Goal: Transaction & Acquisition: Purchase product/service

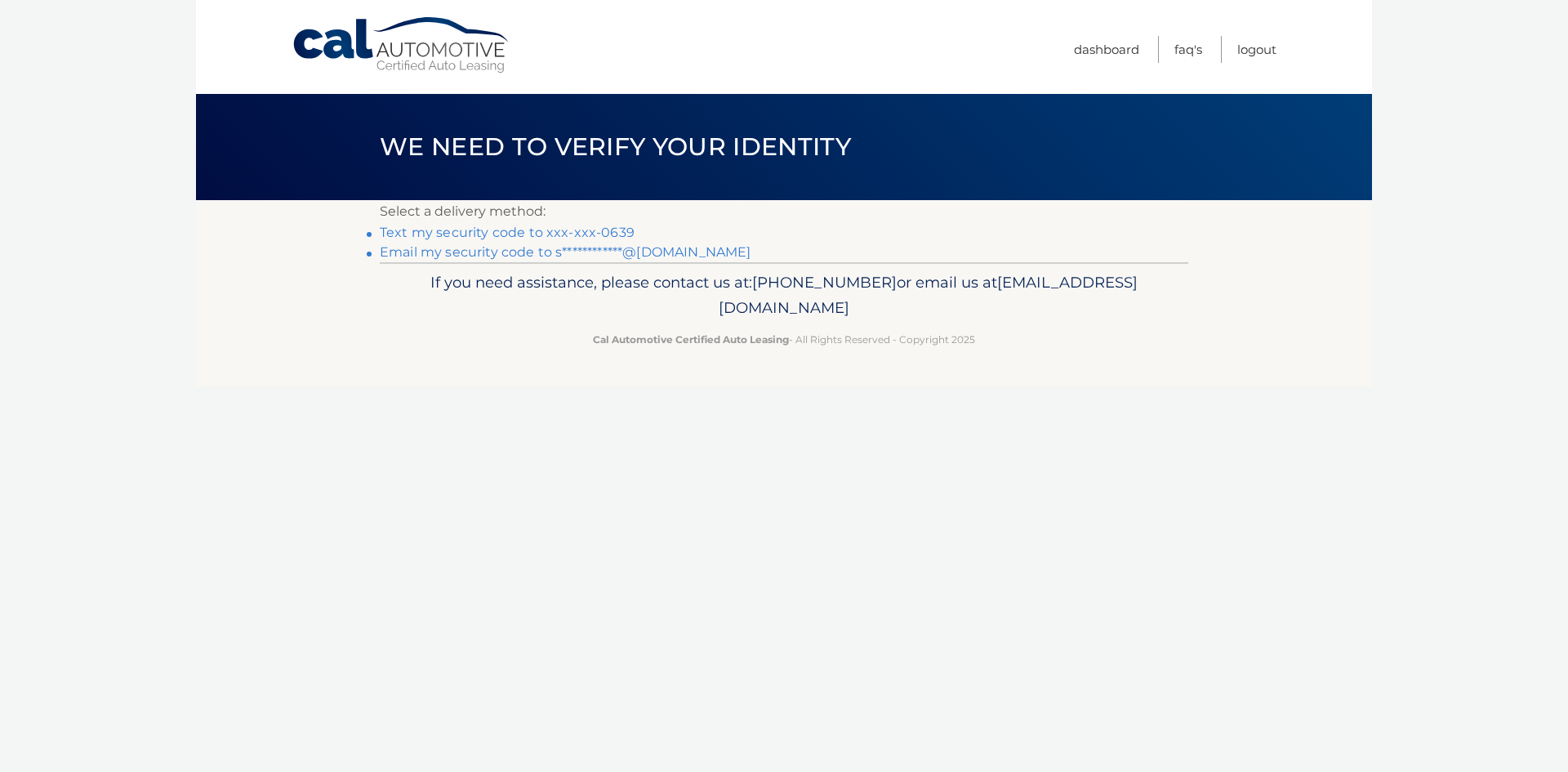
click at [595, 229] on link "Text my security code to xxx-xxx-0639" at bounding box center [506, 232] width 254 height 15
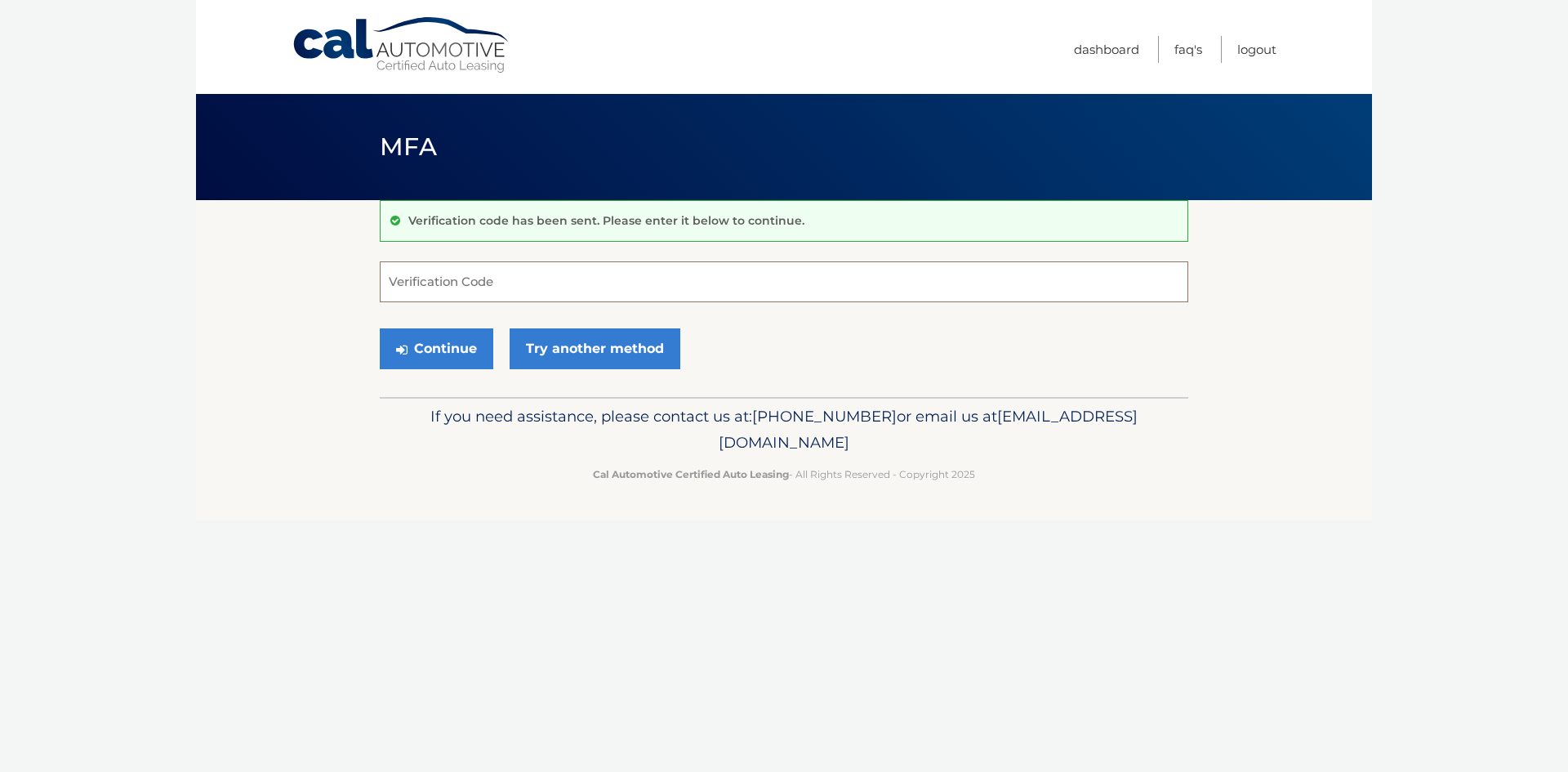
click at [590, 278] on input "Verification Code" at bounding box center [783, 282] width 808 height 41
type input "537273"
click at [431, 344] on button "Continue" at bounding box center [436, 349] width 113 height 41
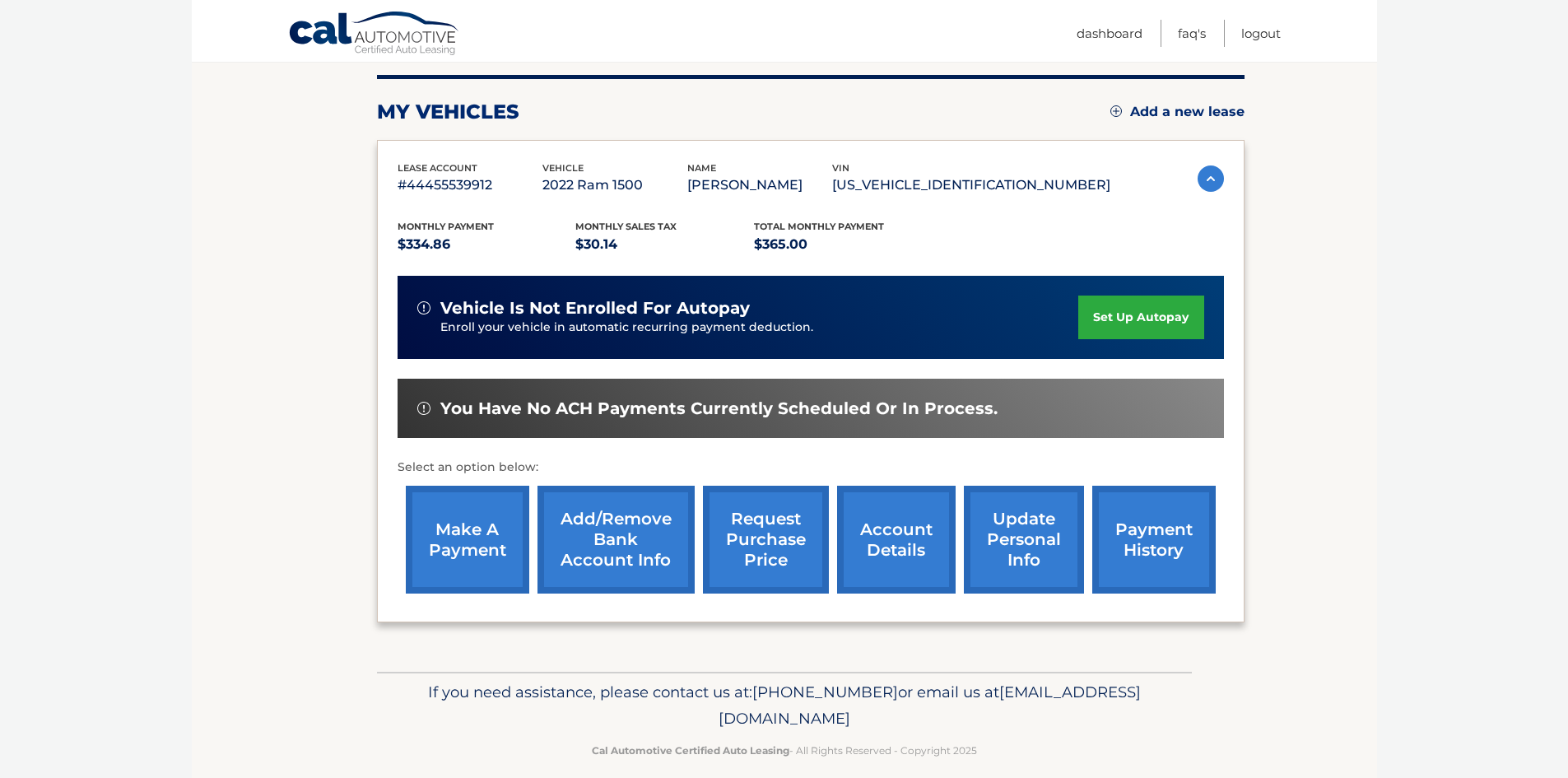
scroll to position [219, 0]
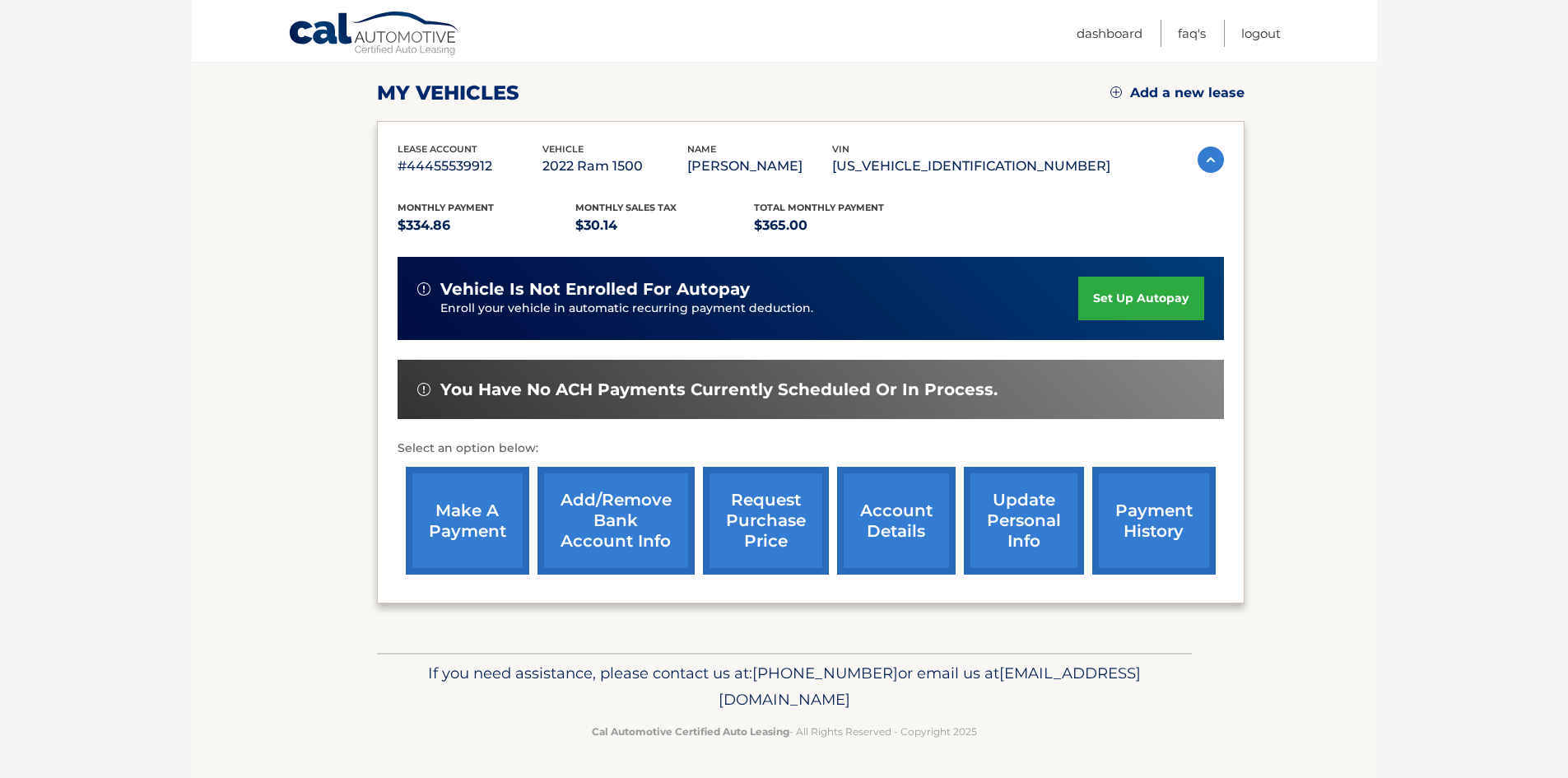
click at [462, 511] on link "make a payment" at bounding box center [467, 520] width 124 height 108
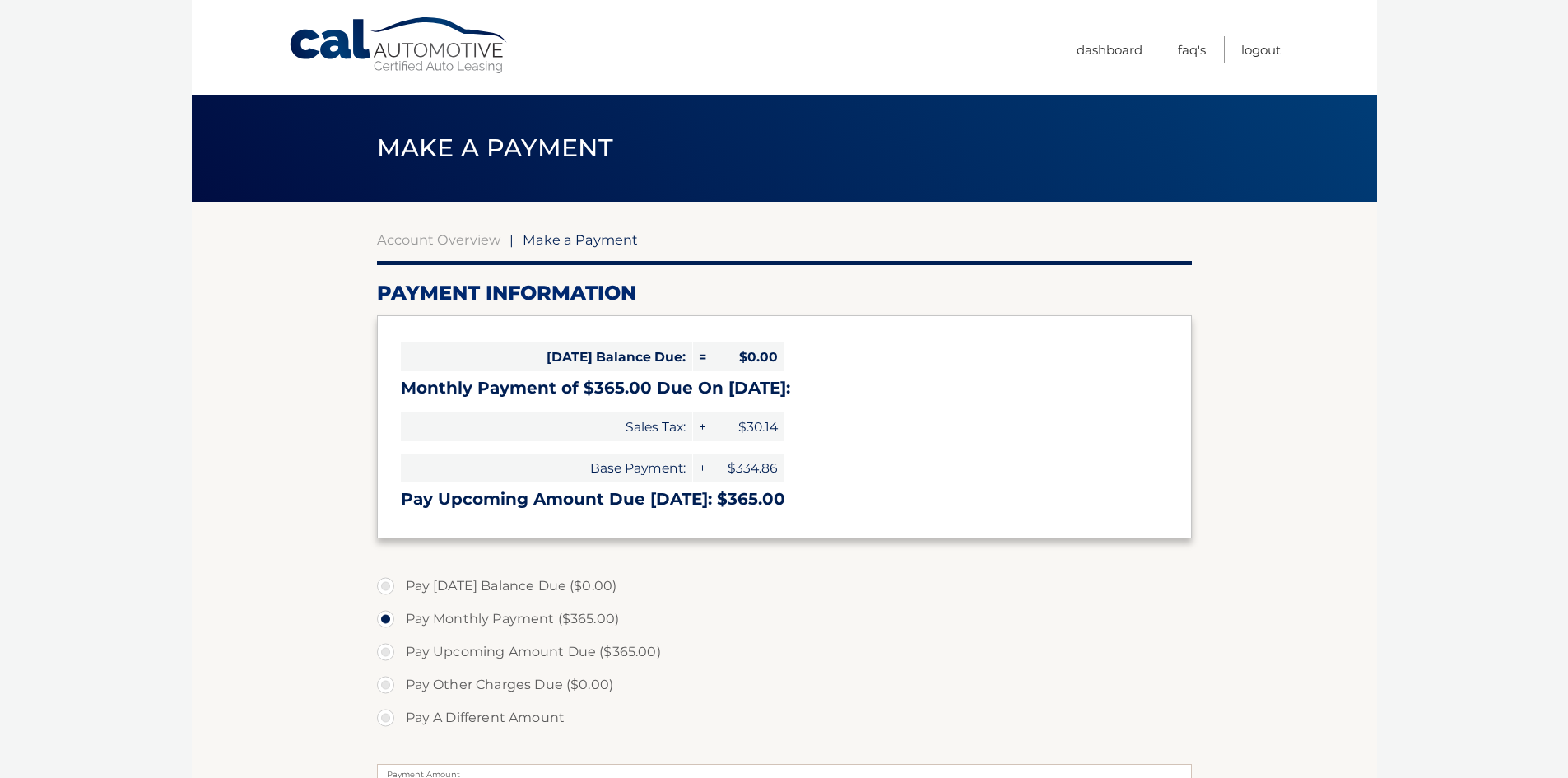
select select "MDQ4MjIxMGEtYzFlMi00YTIyLWEzM2YtNGQzNDZlNjVlZWQz"
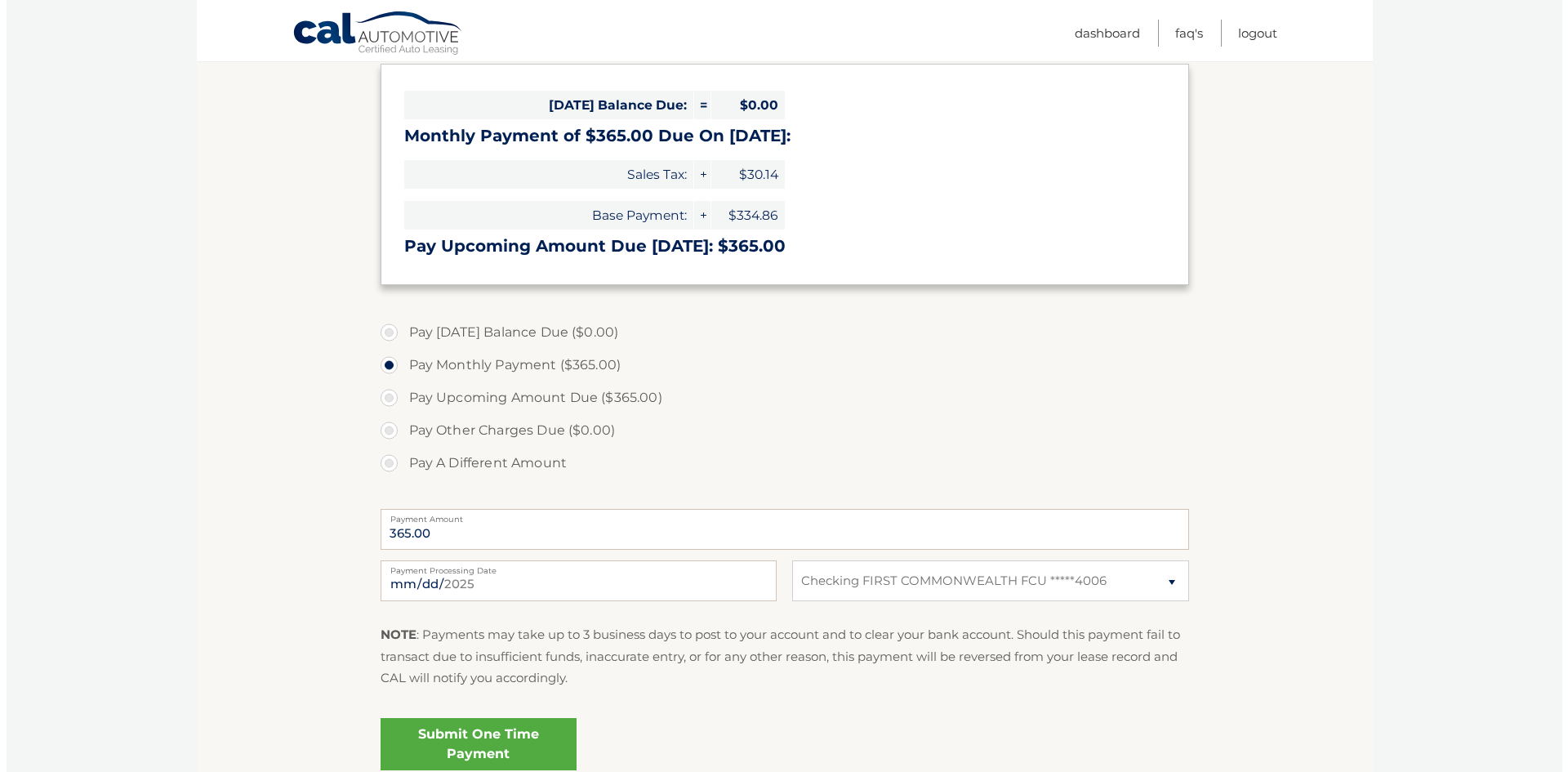
scroll to position [395, 0]
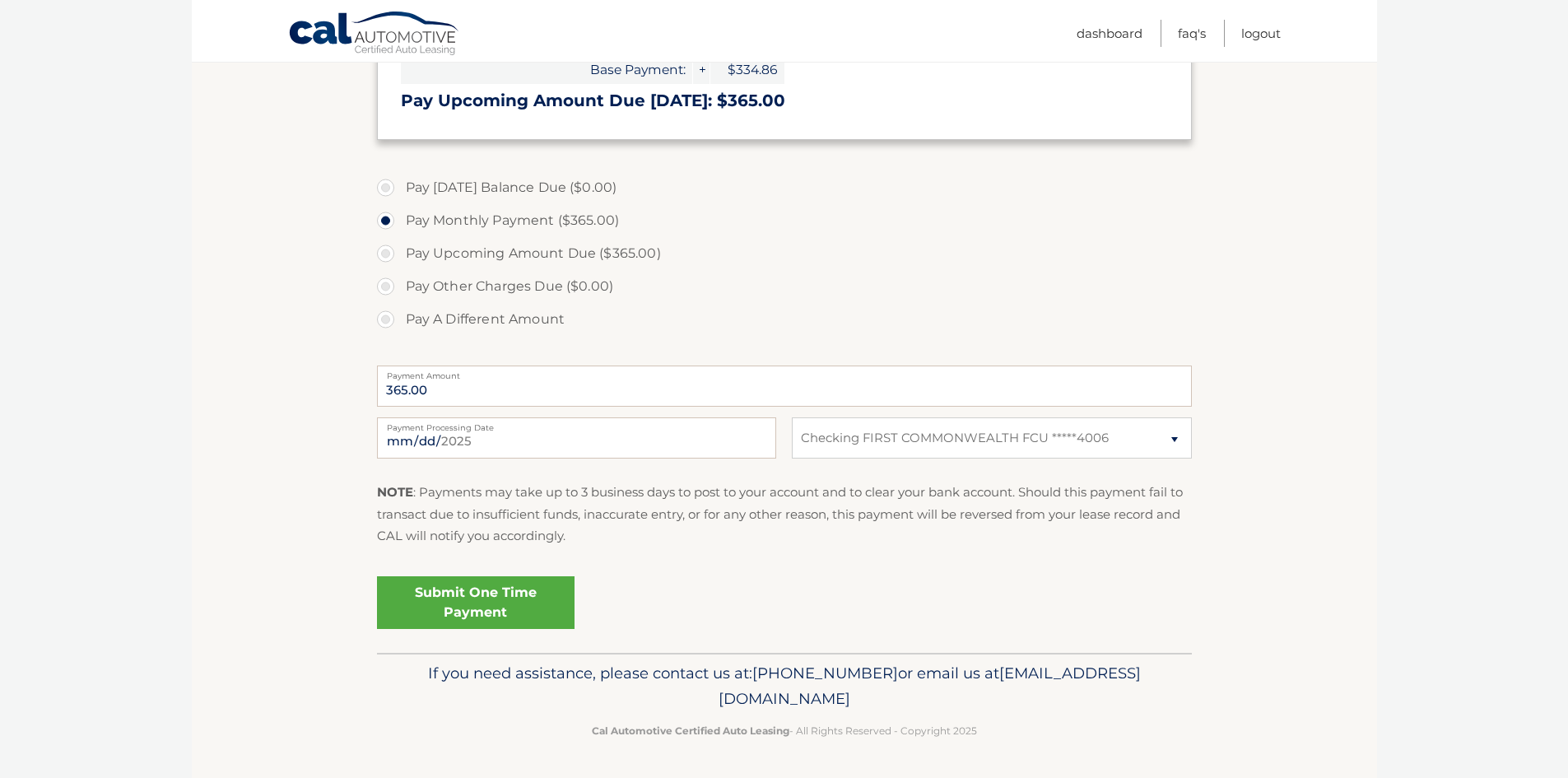
click at [505, 604] on link "Submit One Time Payment" at bounding box center [475, 602] width 198 height 53
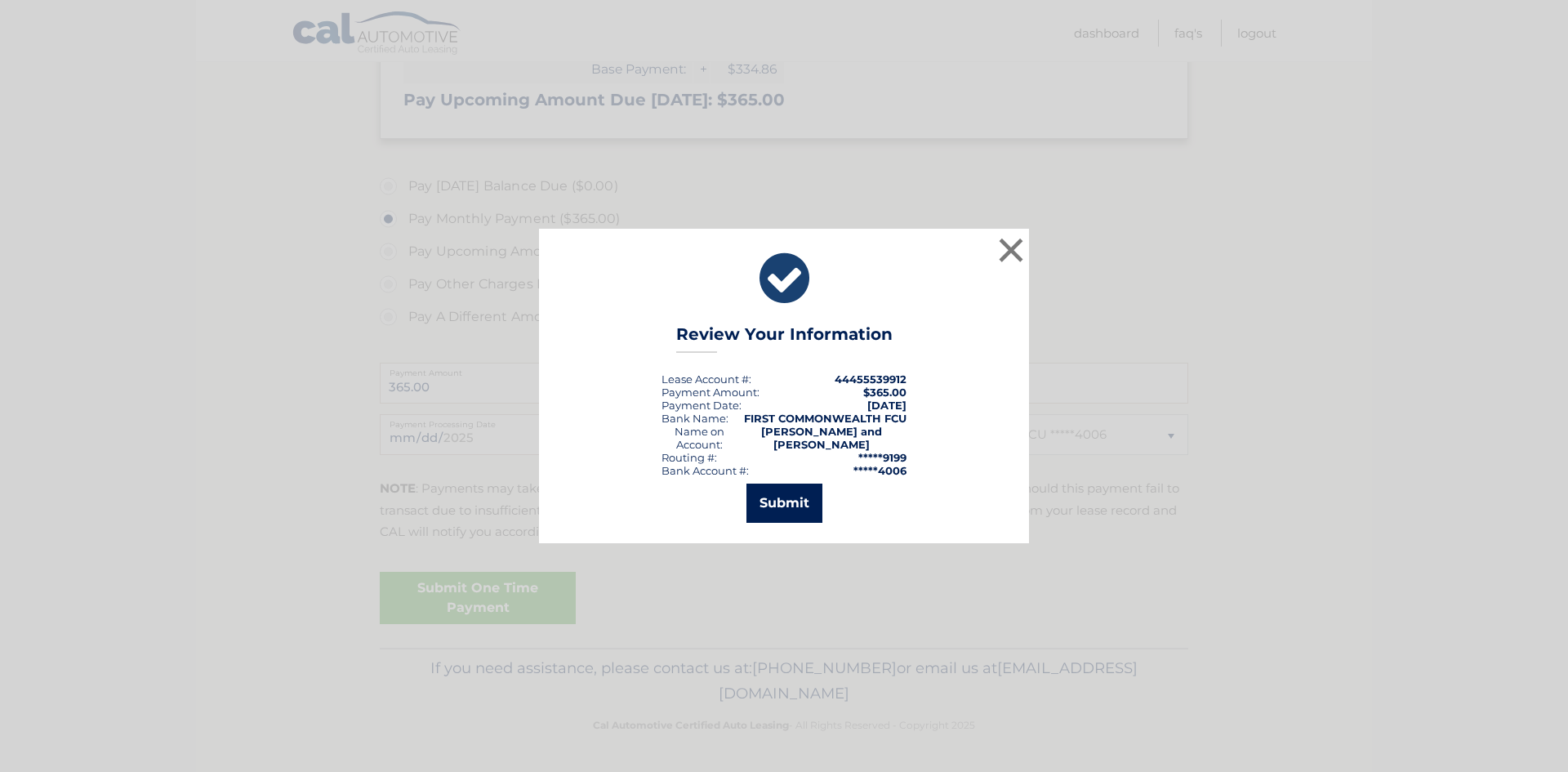
click at [761, 497] on button "Submit" at bounding box center [784, 503] width 76 height 39
